Goal: Contribute content

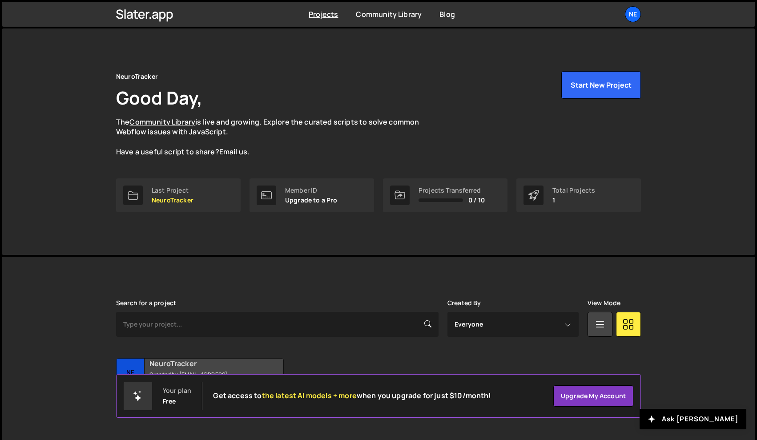
click at [191, 365] on h2 "NeuroTracker" at bounding box center [203, 364] width 107 height 10
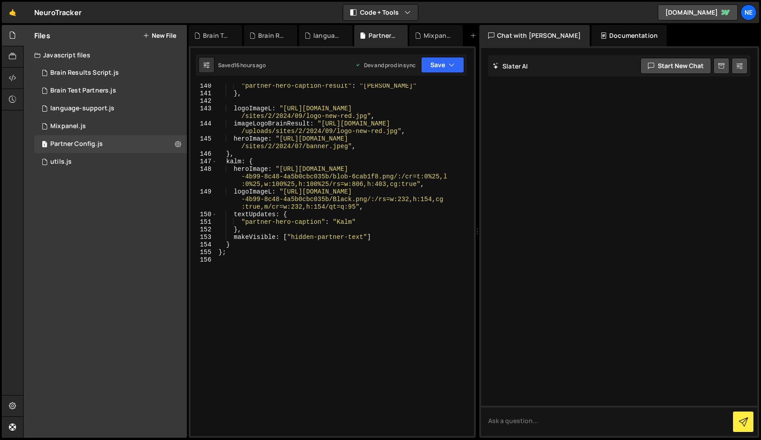
scroll to position [1545, 0]
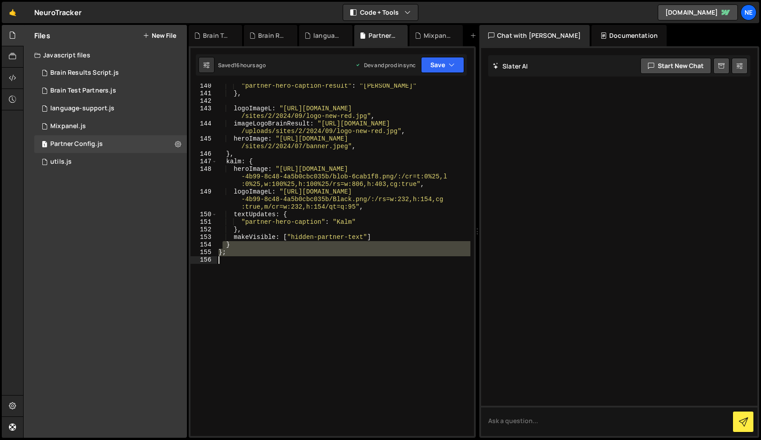
drag, startPoint x: 222, startPoint y: 247, endPoint x: 243, endPoint y: 263, distance: 26.7
click at [243, 263] on div ""partner-hero-caption-result" : "[PERSON_NAME]" } , logoImageL : "[URL][DOMAIN_…" at bounding box center [344, 266] width 254 height 368
paste textarea
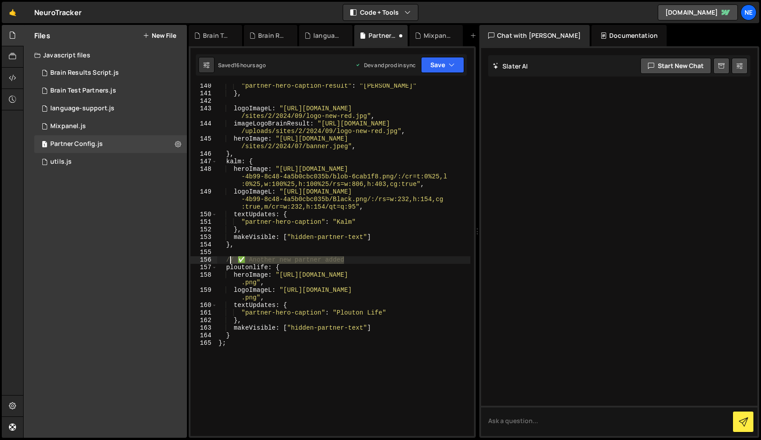
drag, startPoint x: 355, startPoint y: 262, endPoint x: 226, endPoint y: 260, distance: 128.6
click at [226, 260] on div ""partner-hero-caption-result" : "[PERSON_NAME]" } , logoImageL : "[URL][DOMAIN_…" at bounding box center [344, 266] width 254 height 368
type textarea "// ✅ Another new partner added"
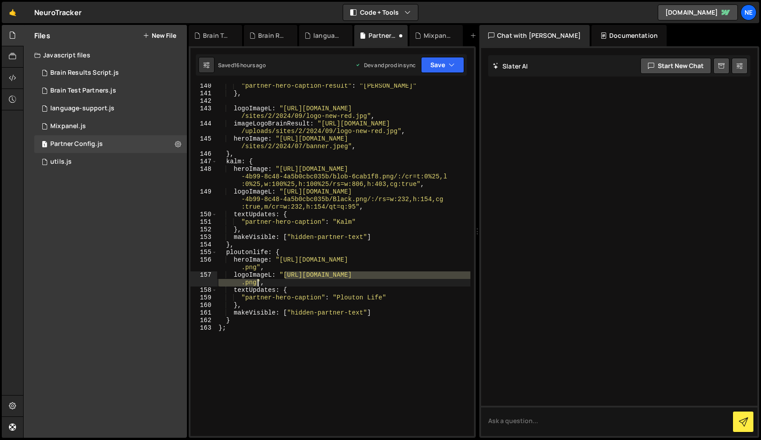
drag, startPoint x: 285, startPoint y: 279, endPoint x: 258, endPoint y: 285, distance: 28.4
click at [258, 285] on div ""partner-hero-caption-result" : "[PERSON_NAME]" } , logoImageL : "[URL][DOMAIN_…" at bounding box center [344, 266] width 254 height 368
paste textarea ".com/wp-content/uploads/Plouton-Life.webp"
click at [449, 60] on button "Save" at bounding box center [442, 65] width 43 height 16
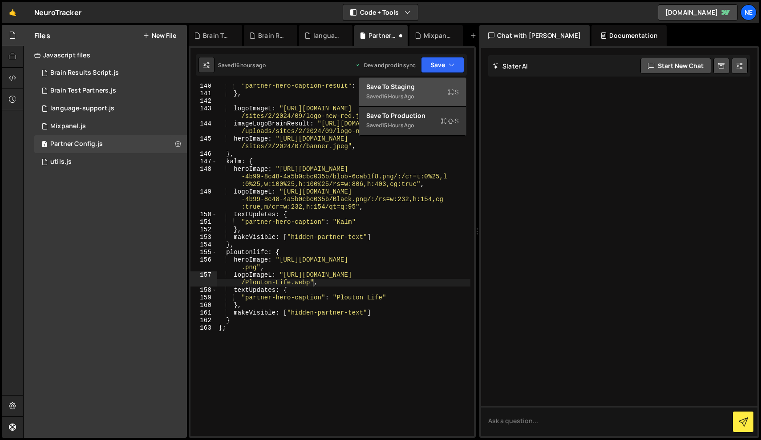
click at [425, 87] on div "Save to Staging S" at bounding box center [412, 86] width 93 height 9
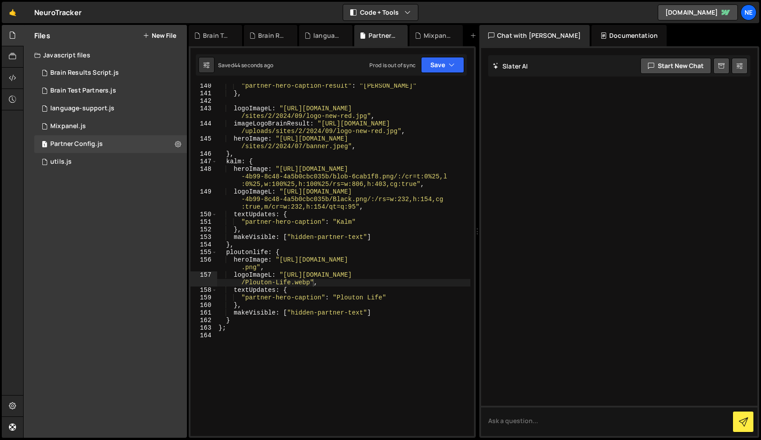
click at [445, 55] on div "Saved 44 seconds ago Prod is out of sync Upgrade to Edit Save Save to Staging S…" at bounding box center [331, 64] width 271 height 21
click at [445, 61] on button "Save" at bounding box center [442, 65] width 43 height 16
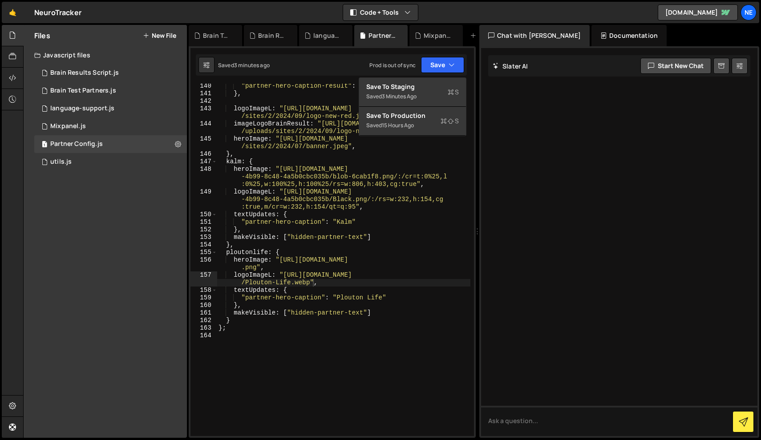
click at [334, 249] on div ""partner-hero-caption-result" : "[PERSON_NAME]" } , logoImageL : "[URL][DOMAIN_…" at bounding box center [344, 266] width 254 height 368
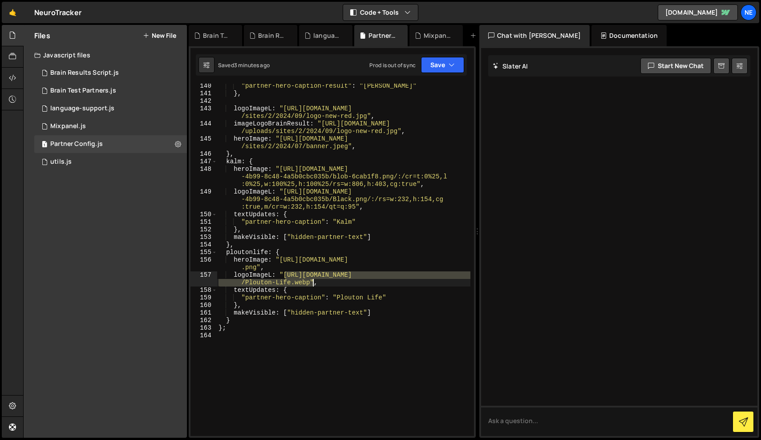
drag, startPoint x: 286, startPoint y: 276, endPoint x: 311, endPoint y: 284, distance: 26.3
click at [311, 284] on div ""partner-hero-caption-result" : "[PERSON_NAME]" } , logoImageL : "[URL][DOMAIN_…" at bounding box center [344, 266] width 254 height 368
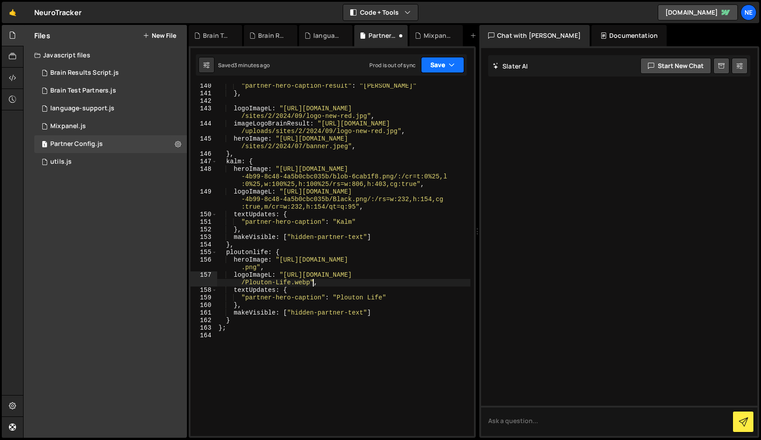
click at [453, 61] on icon "button" at bounding box center [452, 65] width 6 height 9
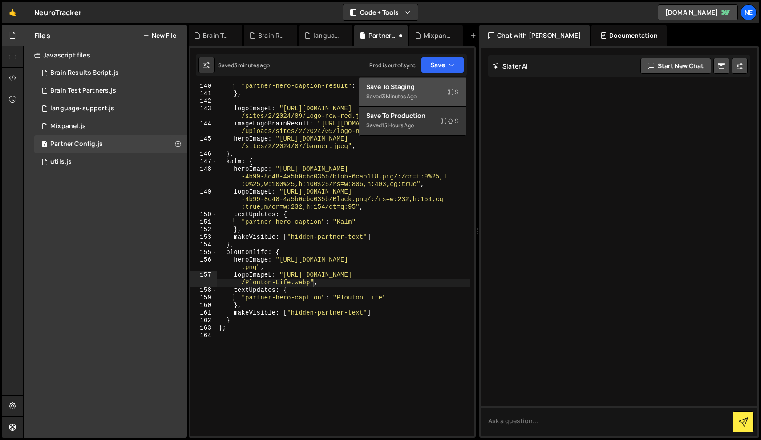
click at [415, 85] on div "Save to Staging S" at bounding box center [412, 86] width 93 height 9
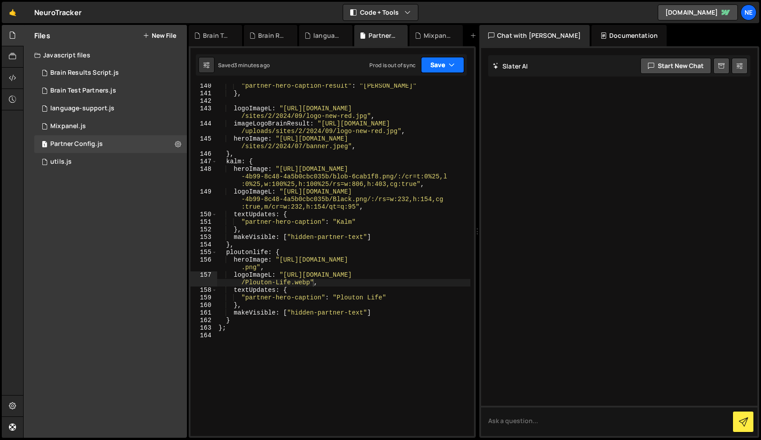
click at [451, 60] on button "Save" at bounding box center [442, 65] width 43 height 16
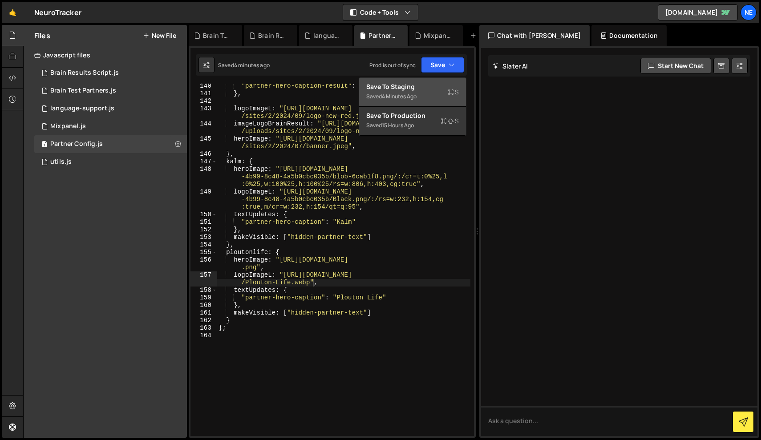
click at [413, 92] on div "Saved 4 minutes ago" at bounding box center [412, 96] width 93 height 11
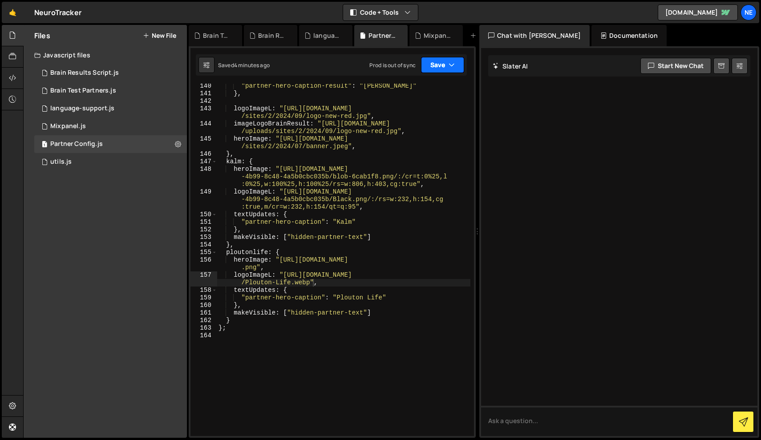
click at [445, 67] on button "Save" at bounding box center [442, 65] width 43 height 16
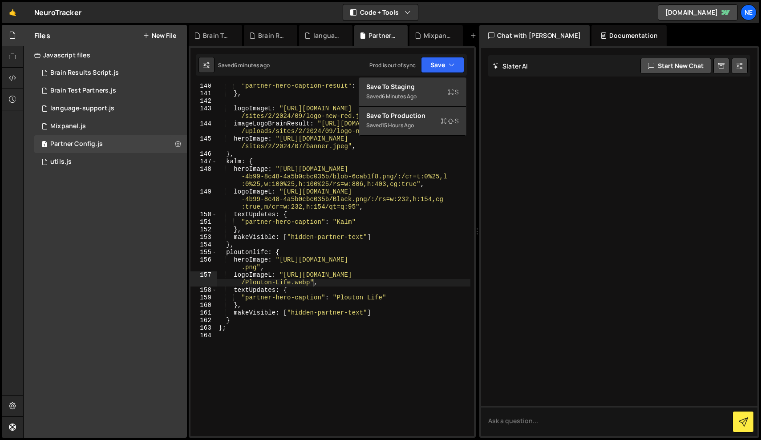
click at [328, 276] on div ""partner-hero-caption-result" : "[PERSON_NAME]" } , logoImageL : "[URL][DOMAIN_…" at bounding box center [344, 266] width 254 height 368
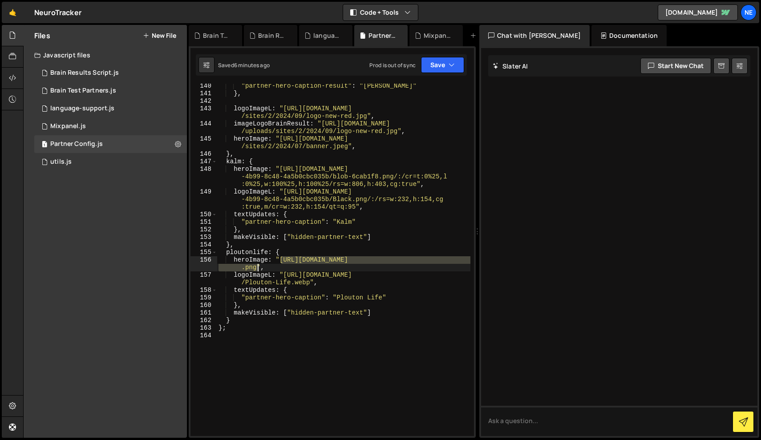
drag, startPoint x: 282, startPoint y: 262, endPoint x: 257, endPoint y: 268, distance: 25.7
click at [257, 268] on div ""partner-hero-caption-result" : "[PERSON_NAME]" } , logoImageL : "[URL][DOMAIN_…" at bounding box center [344, 266] width 254 height 368
paste textarea ".com/wp-content/uploads/Header-BG.webp"
type textarea "heroImage: "[URL][DOMAIN_NAME]","
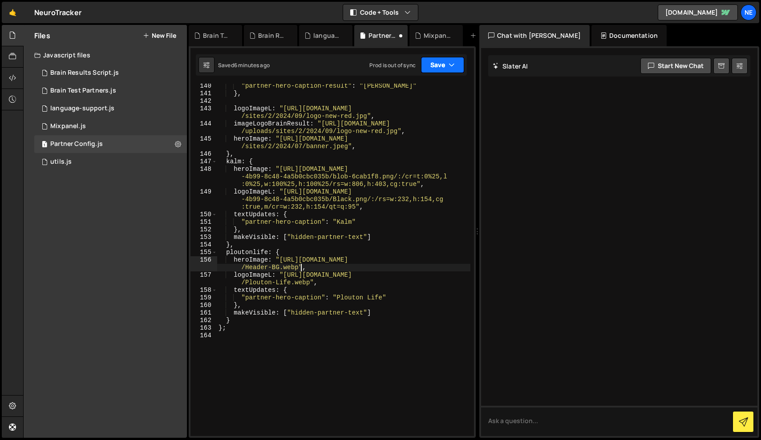
click at [455, 64] on button "Save" at bounding box center [442, 65] width 43 height 16
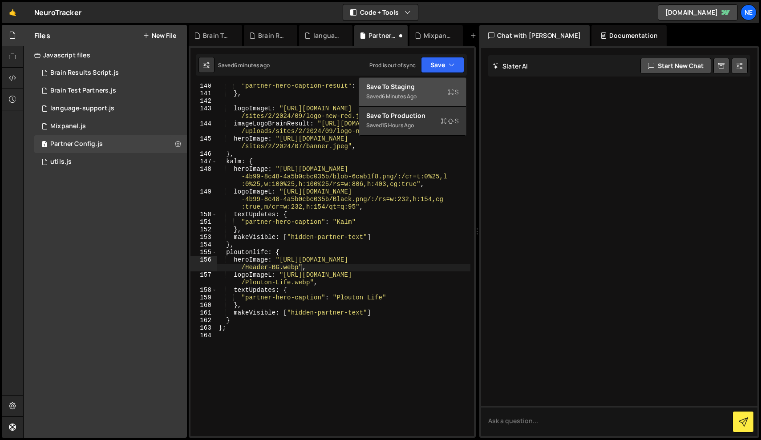
click at [394, 88] on div "Save to Staging S" at bounding box center [412, 86] width 93 height 9
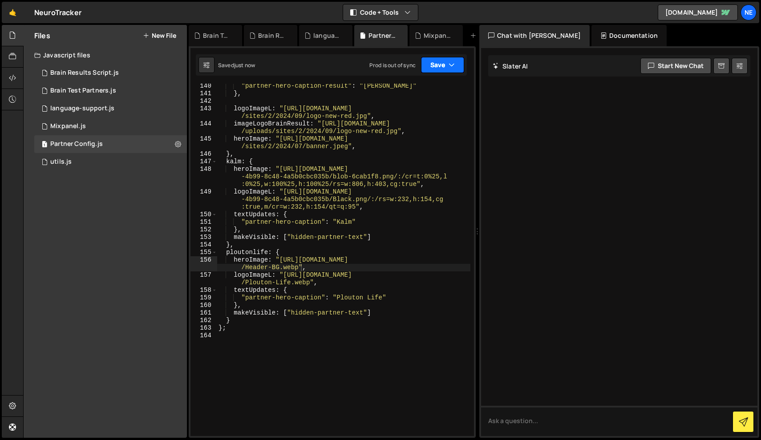
click at [453, 61] on icon "button" at bounding box center [452, 65] width 6 height 9
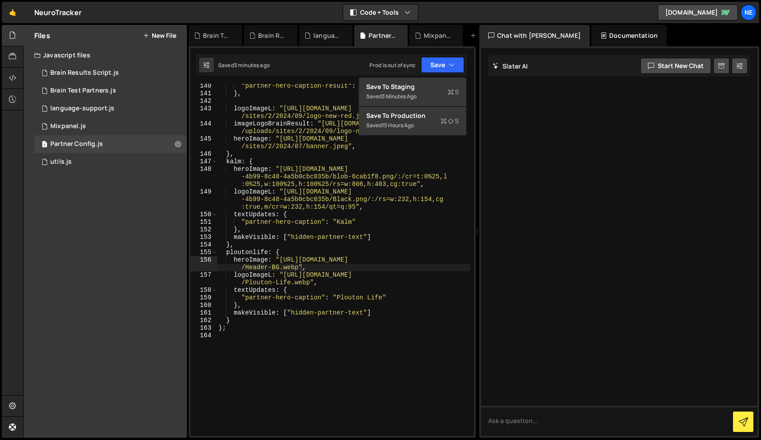
click at [301, 422] on div ""partner-hero-caption-result" : "[PERSON_NAME]" } , logoImageL : "[URL][DOMAIN_…" at bounding box center [344, 266] width 254 height 368
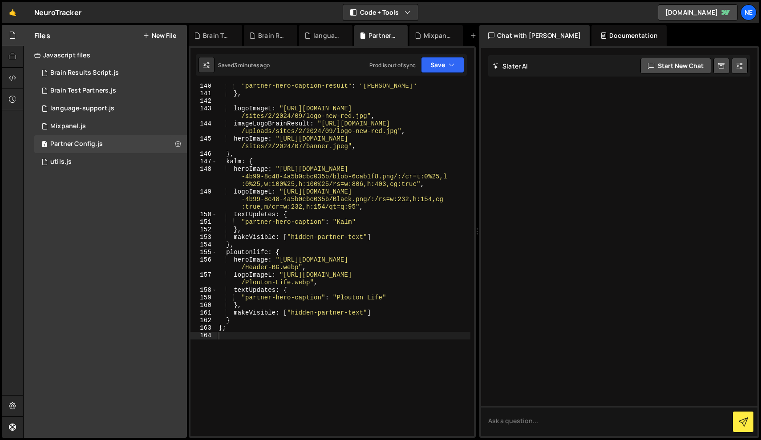
click at [134, 322] on div "Files New File Javascript files 1 Brain Results Script.js 0 2 Brain Test Partne…" at bounding box center [105, 231] width 163 height 413
click at [460, 71] on button "Save" at bounding box center [442, 65] width 43 height 16
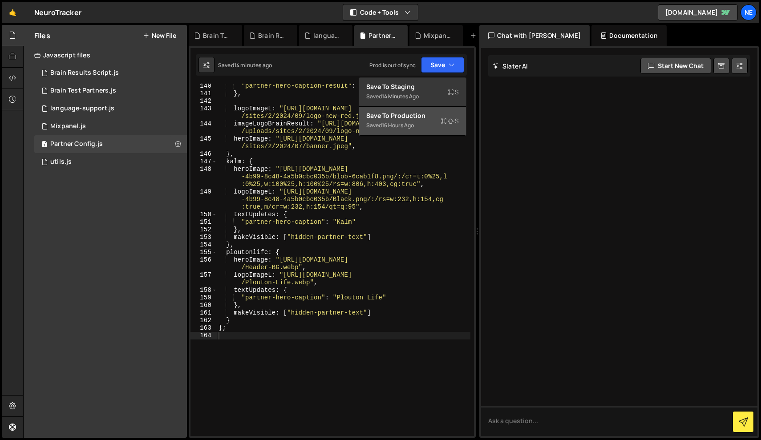
click at [419, 116] on div "Save to Production S" at bounding box center [412, 115] width 93 height 9
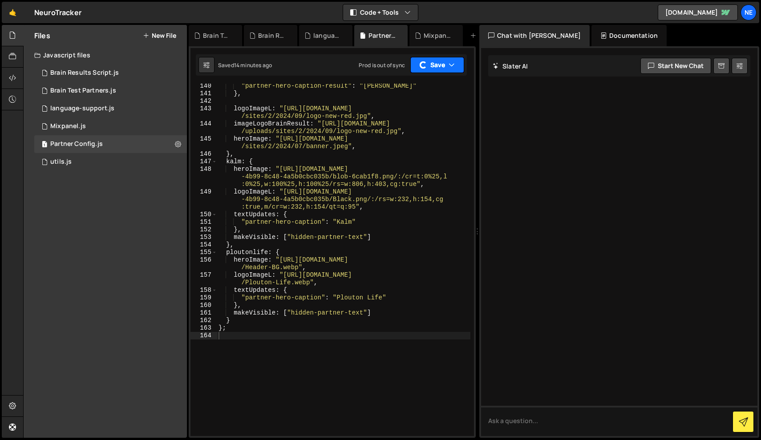
click at [446, 65] on button "Save" at bounding box center [437, 65] width 54 height 16
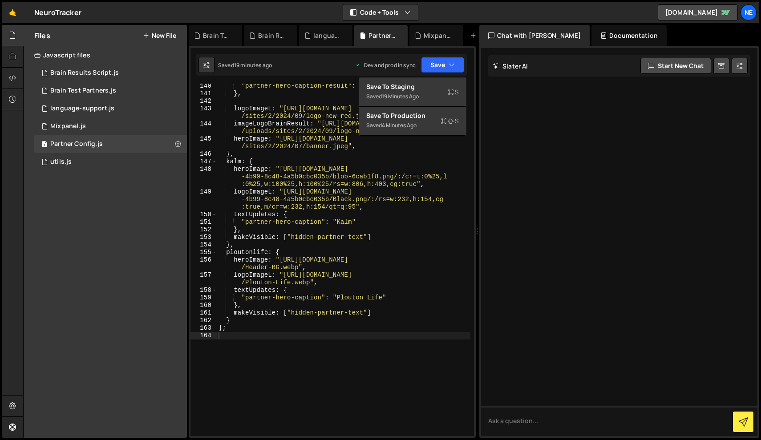
click at [249, 239] on div ""partner-hero-caption-result" : "[PERSON_NAME]" } , logoImageL : "[URL][DOMAIN_…" at bounding box center [344, 266] width 254 height 368
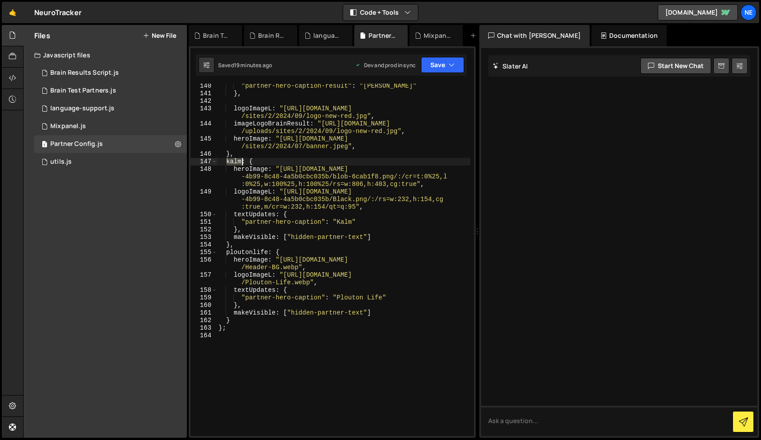
drag, startPoint x: 227, startPoint y: 161, endPoint x: 241, endPoint y: 162, distance: 14.3
click at [241, 162] on div ""partner-hero-caption-result" : "[PERSON_NAME]" } , logoImageL : "[URL][DOMAIN_…" at bounding box center [344, 266] width 254 height 368
click at [446, 65] on button "Save" at bounding box center [442, 65] width 43 height 16
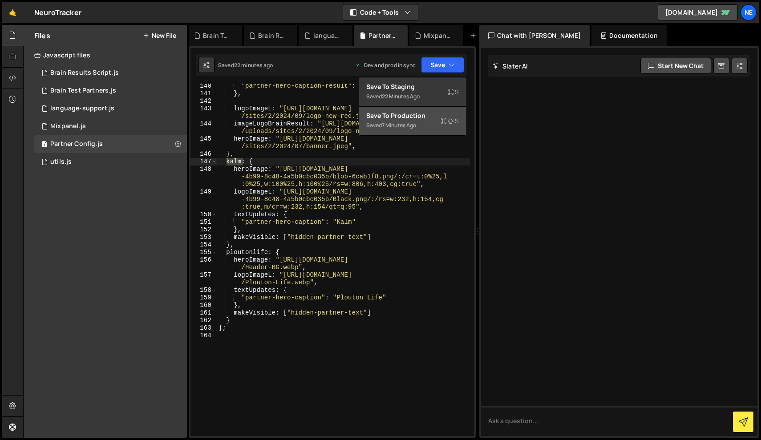
click at [414, 117] on div "Save to Production S" at bounding box center [412, 115] width 93 height 9
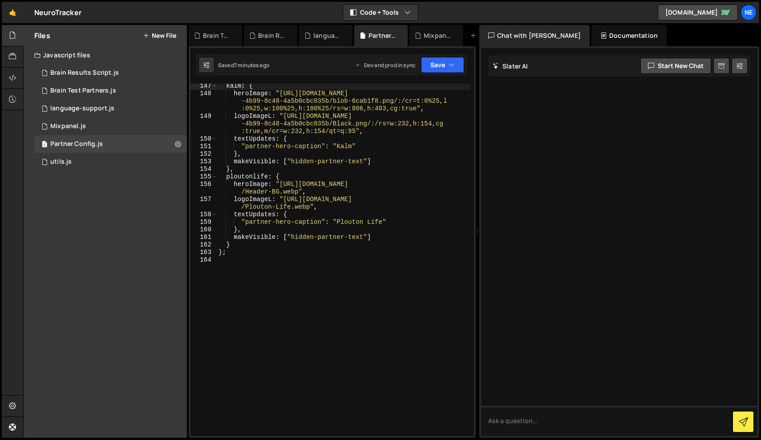
scroll to position [1620, 0]
click at [333, 219] on div "kalm : { heroImage : "[URL][DOMAIN_NAME] -4b99-8c48-4a5b0cbc035b/blob-6cab1f8.p…" at bounding box center [344, 266] width 254 height 368
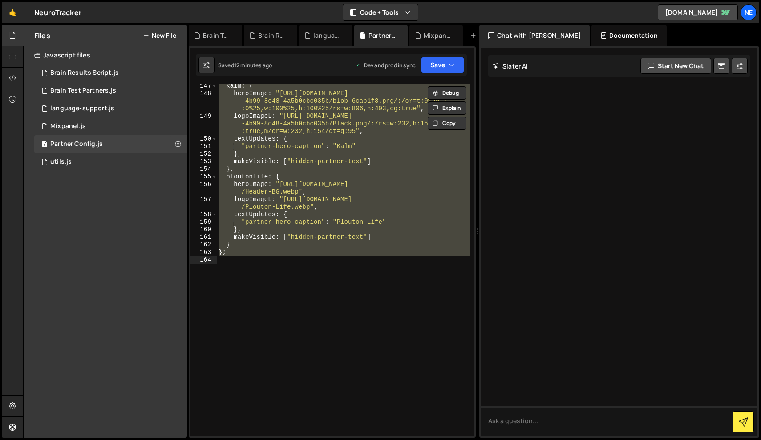
click at [398, 208] on div "kalm : { heroImage : "[URL][DOMAIN_NAME] -4b99-8c48-4a5b0cbc035b/blob-6cab1f8.p…" at bounding box center [344, 260] width 254 height 352
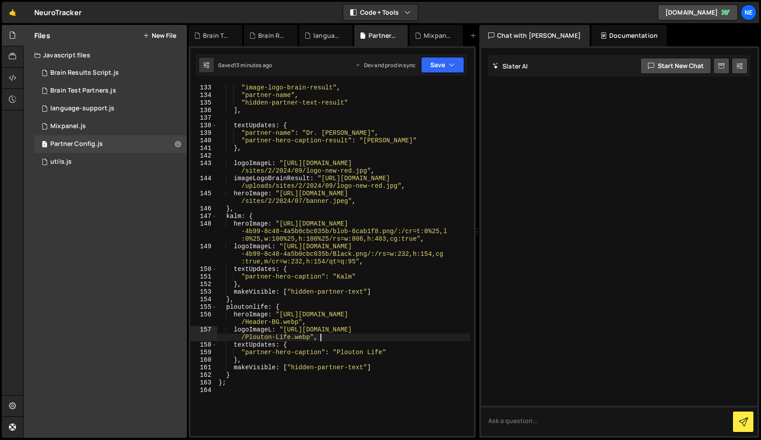
scroll to position [1486, 0]
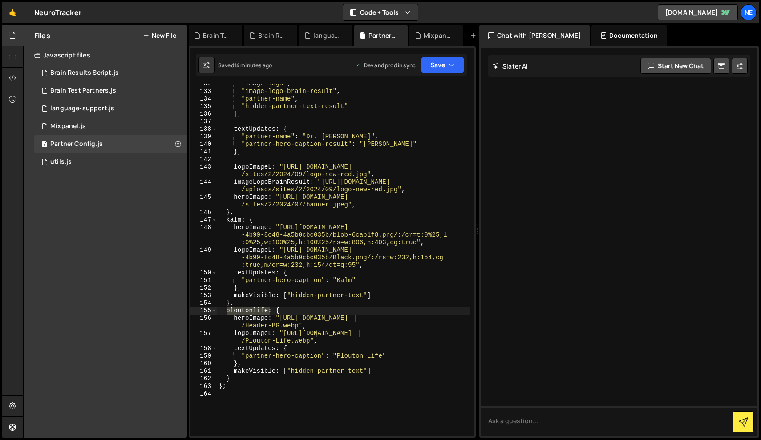
drag, startPoint x: 269, startPoint y: 311, endPoint x: 226, endPoint y: 312, distance: 42.7
click at [226, 312] on div ""image-logo" , "image-logo-brain-result" , "partner-name" , "hidden-partner-tex…" at bounding box center [344, 264] width 254 height 368
click at [438, 68] on button "Save" at bounding box center [442, 65] width 43 height 16
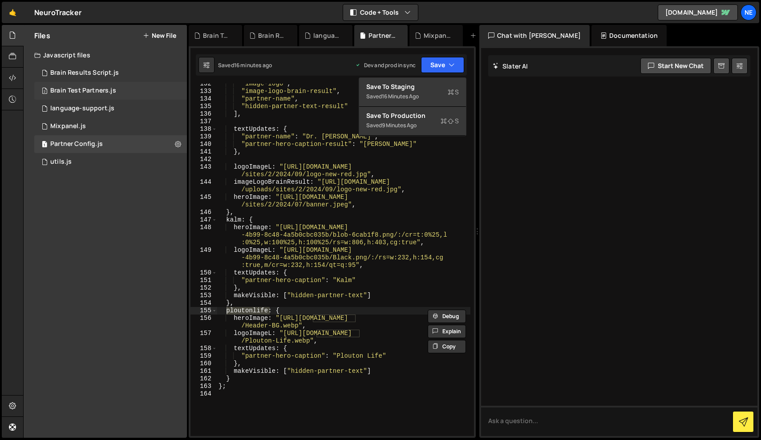
click at [94, 85] on div "2 Brain Test Partners.js 0" at bounding box center [110, 91] width 153 height 18
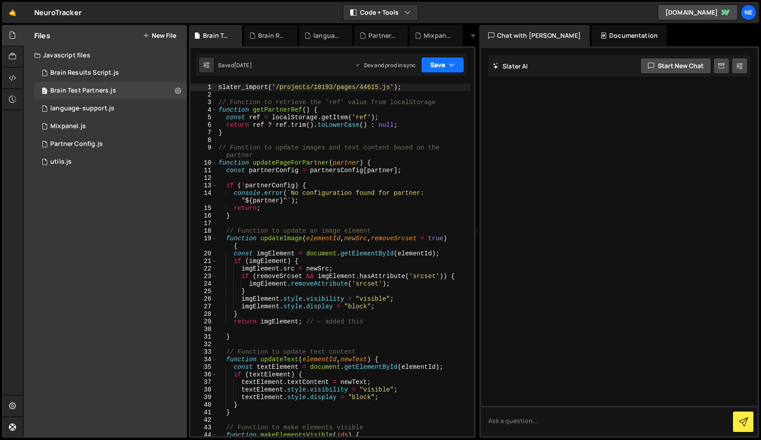
click at [454, 64] on icon "button" at bounding box center [452, 65] width 6 height 9
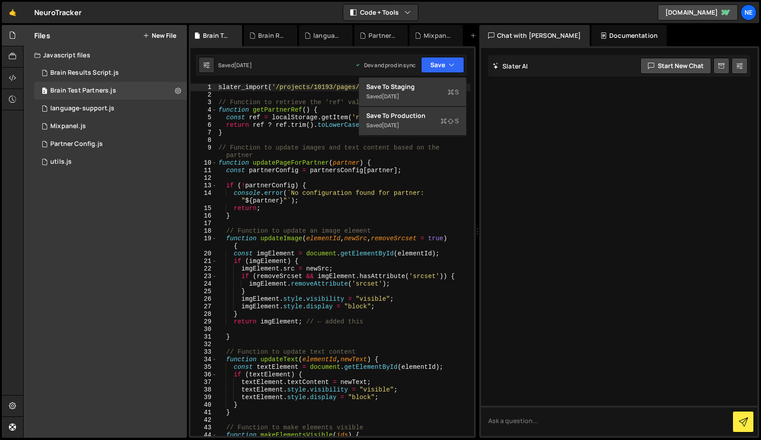
click at [523, 236] on div at bounding box center [619, 242] width 276 height 388
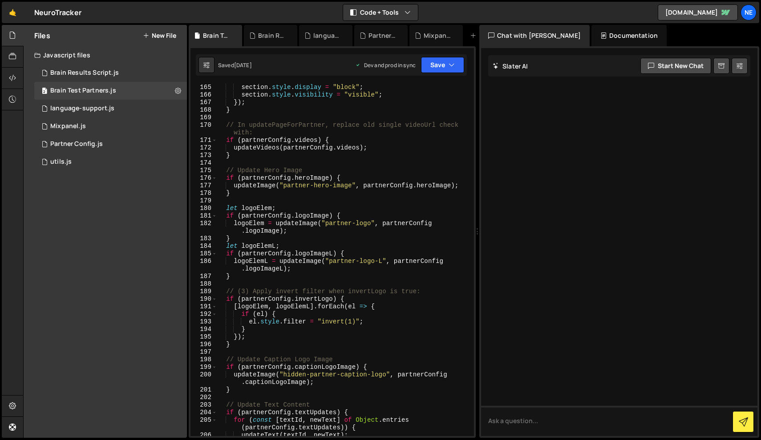
scroll to position [1404, 0]
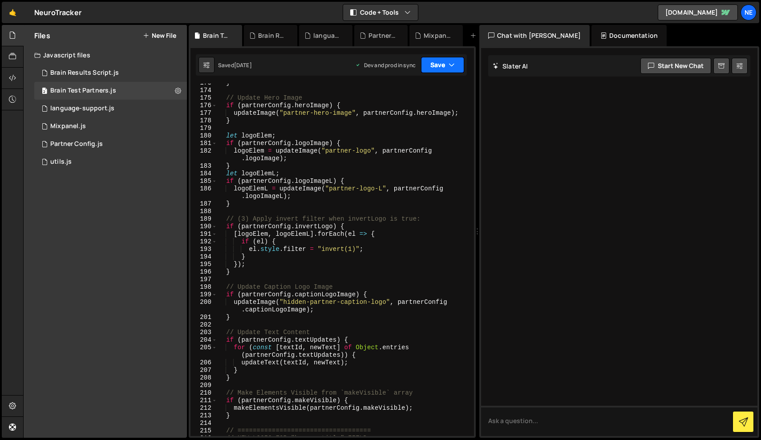
click at [448, 67] on button "Save" at bounding box center [442, 65] width 43 height 16
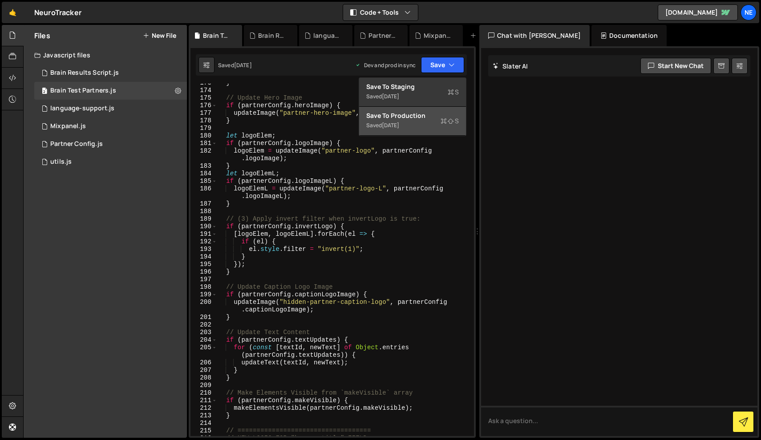
click at [439, 120] on div "Save to Production S" at bounding box center [412, 115] width 93 height 9
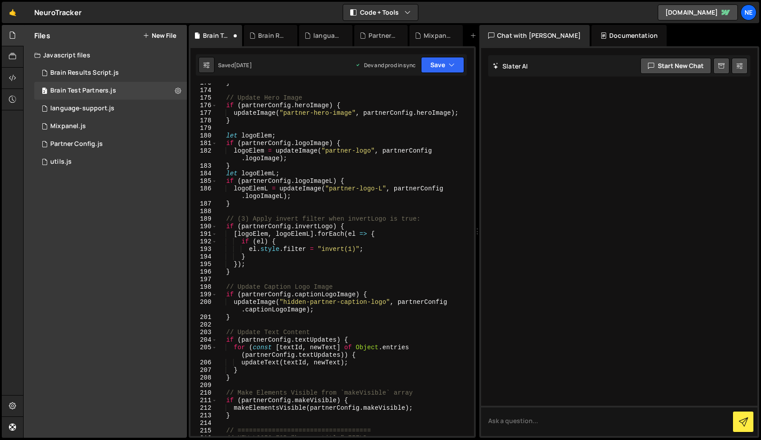
scroll to position [0, 0]
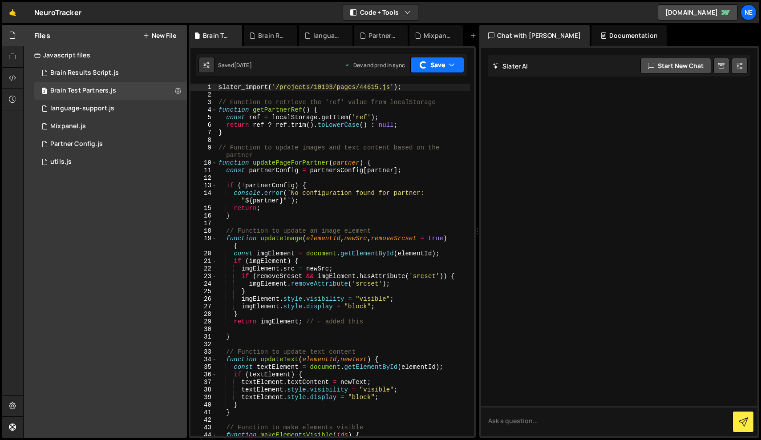
click at [431, 67] on button "Save" at bounding box center [437, 65] width 54 height 16
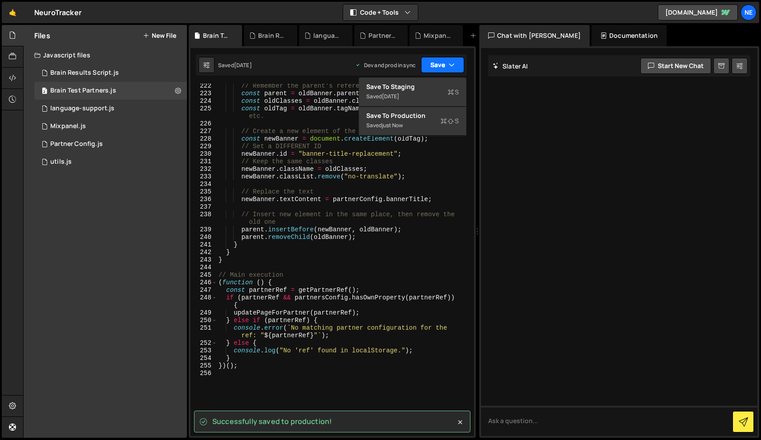
scroll to position [1915, 0]
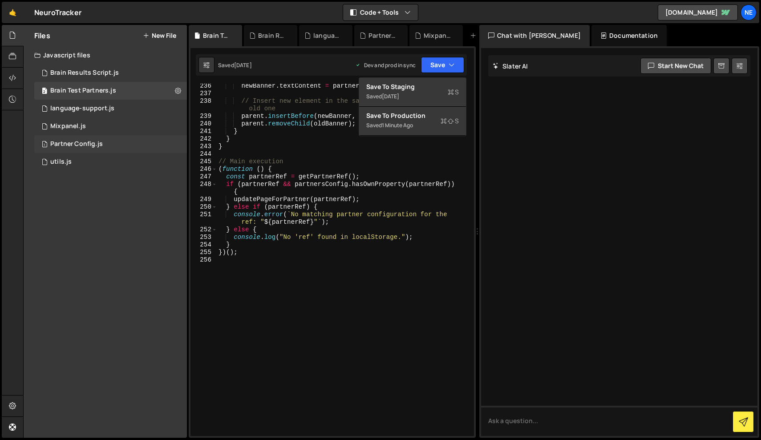
click at [114, 142] on div "1 Partner Config.js 0" at bounding box center [110, 144] width 153 height 18
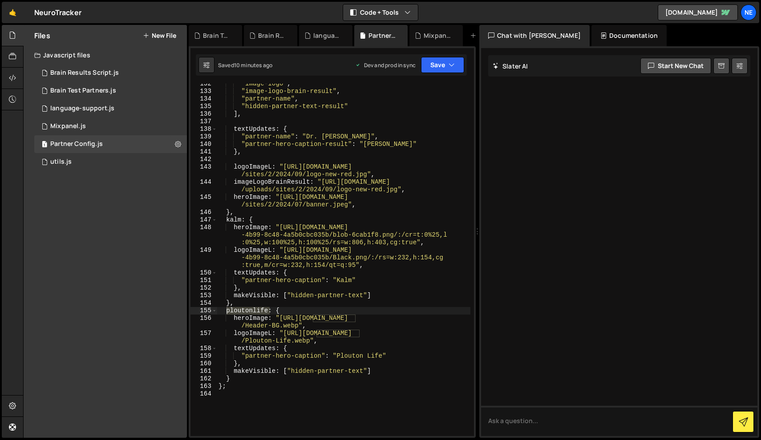
type textarea "kalm: {"
drag, startPoint x: 226, startPoint y: 220, endPoint x: 241, endPoint y: 221, distance: 15.1
click at [241, 221] on div ""image-logo" , "image-logo-brain-result" , "partner-name" , "hidden-partner-tex…" at bounding box center [344, 264] width 254 height 368
